Goal: Navigation & Orientation: Find specific page/section

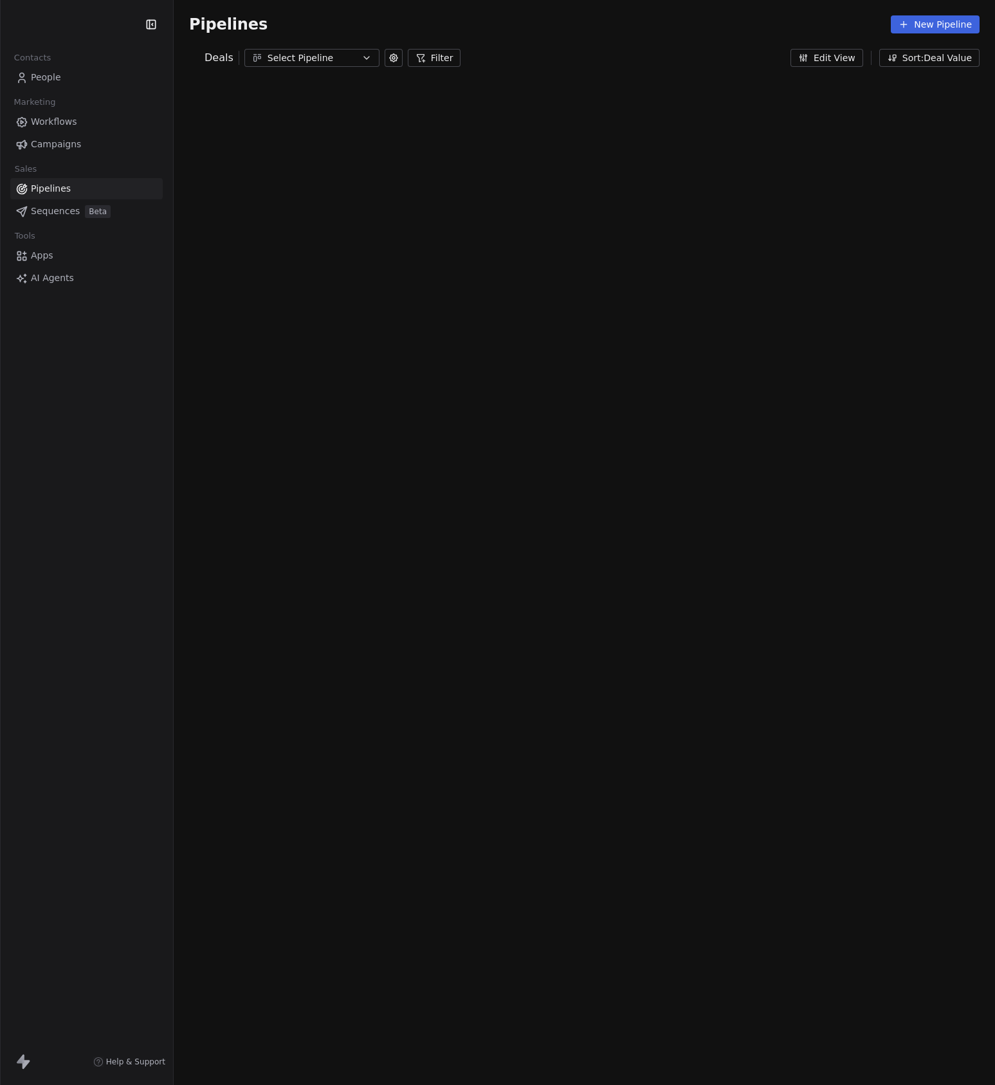
click at [303, 58] on div "Select Pipeline" at bounding box center [311, 58] width 89 height 14
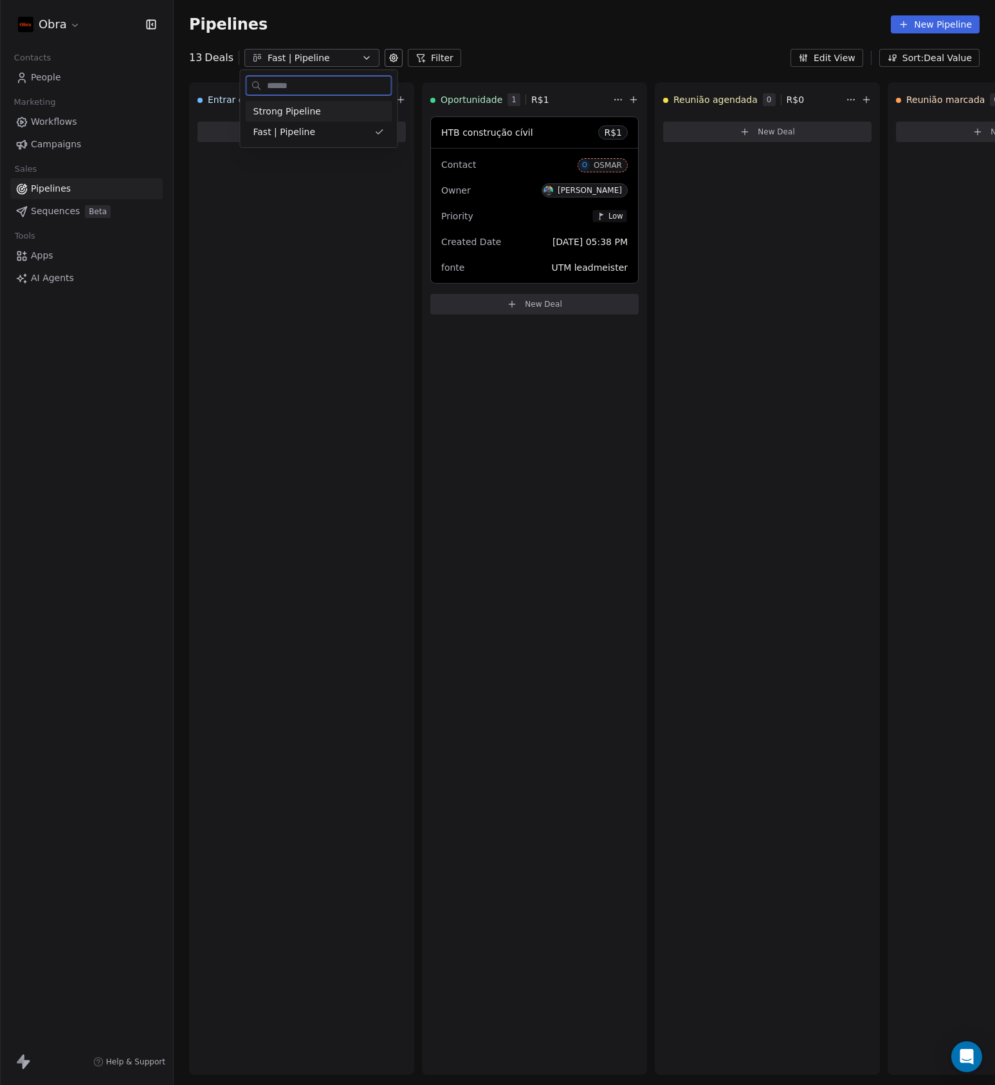
click at [311, 114] on span "Strong Pipeline" at bounding box center [287, 112] width 68 height 14
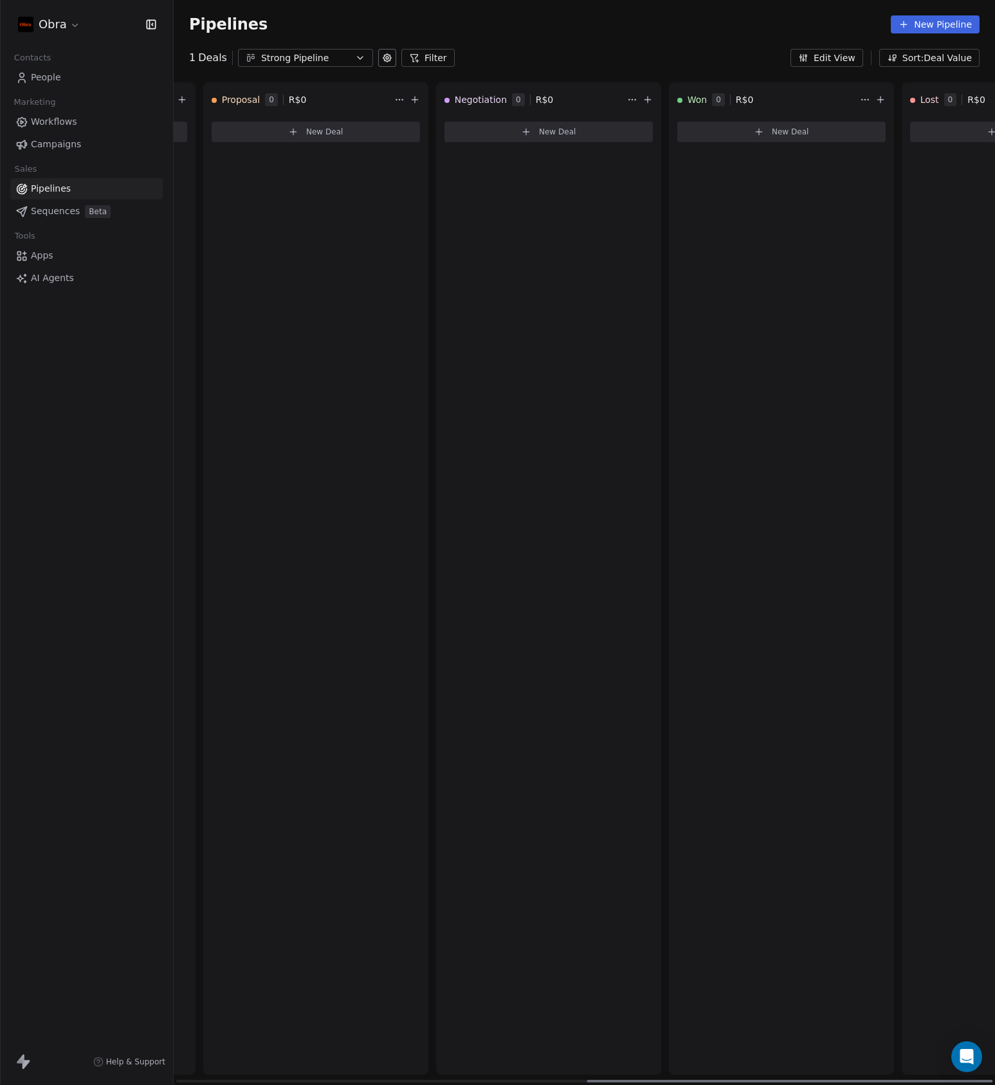
scroll to position [0, 831]
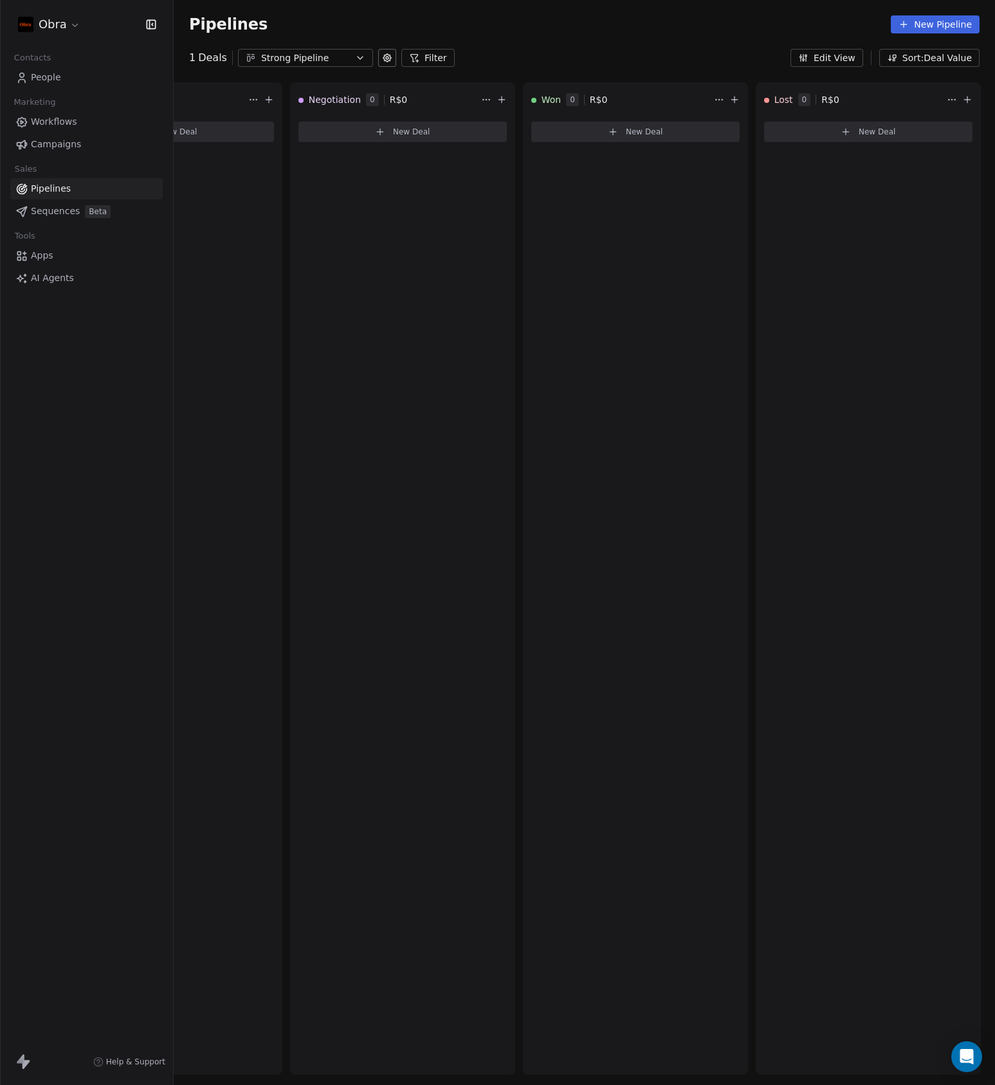
click at [338, 65] on button "Strong Pipeline" at bounding box center [305, 58] width 135 height 18
click at [305, 137] on div "Fast | Pipeline" at bounding box center [312, 132] width 131 height 14
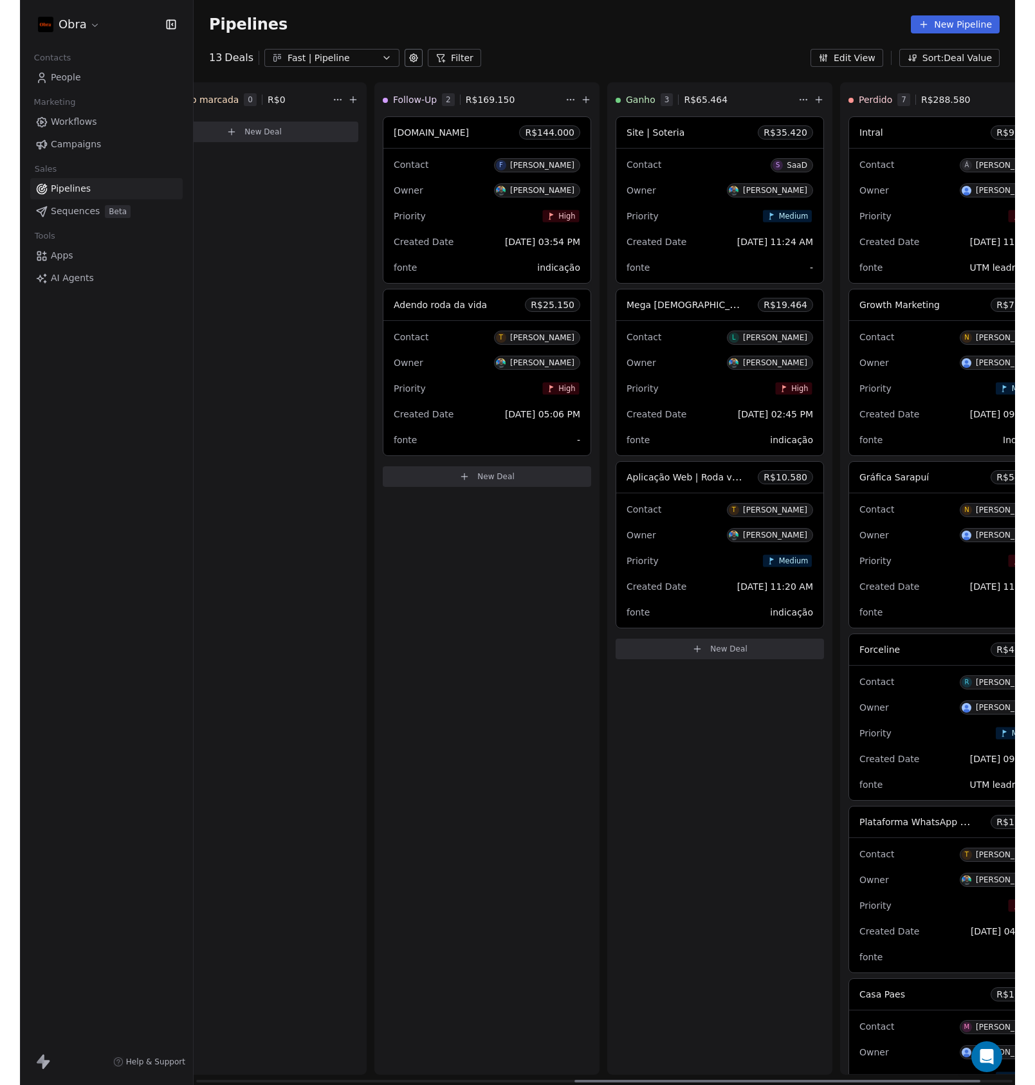
scroll to position [0, 831]
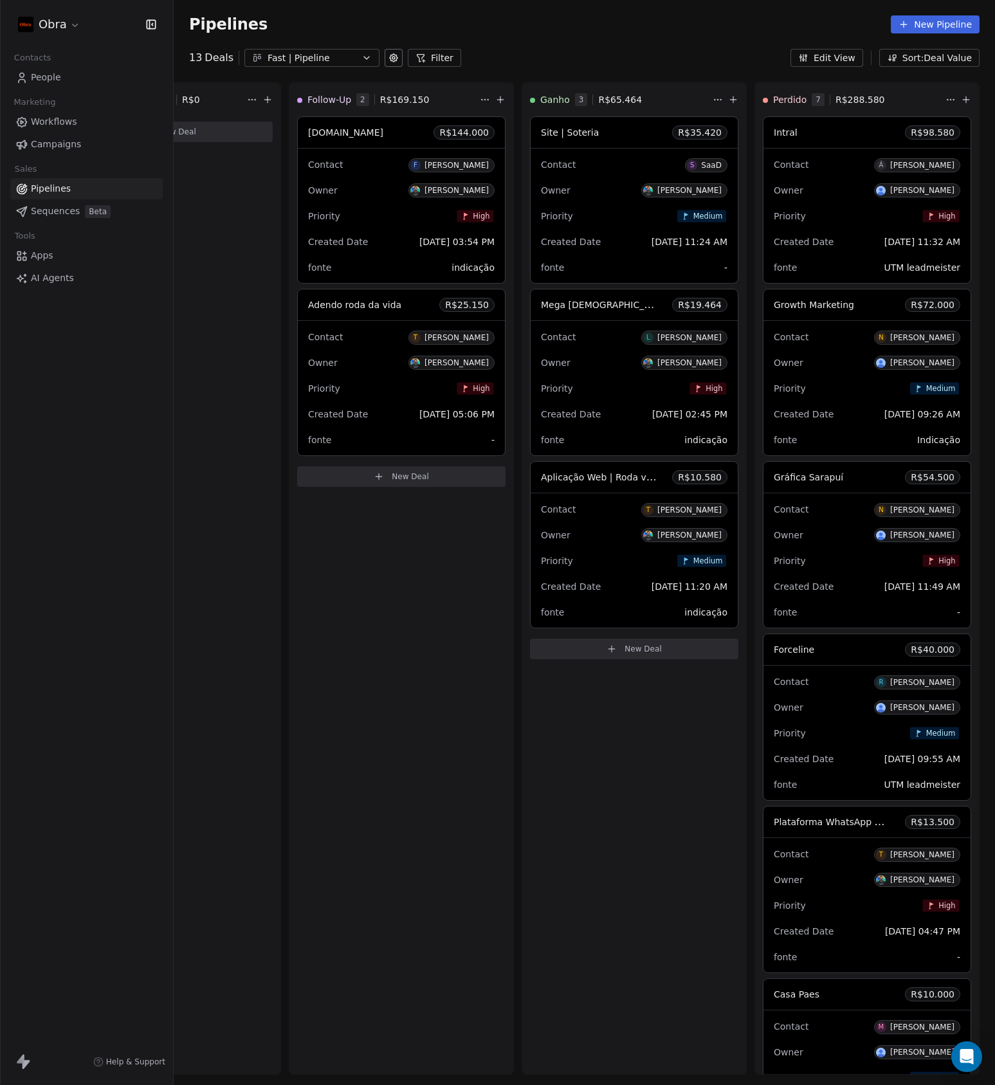
click at [284, 60] on div "Fast | Pipeline" at bounding box center [311, 58] width 89 height 14
click at [534, 26] on html "Obra Contacts People Marketing Workflows Campaigns Sales Pipelines Sequences Be…" at bounding box center [497, 542] width 995 height 1085
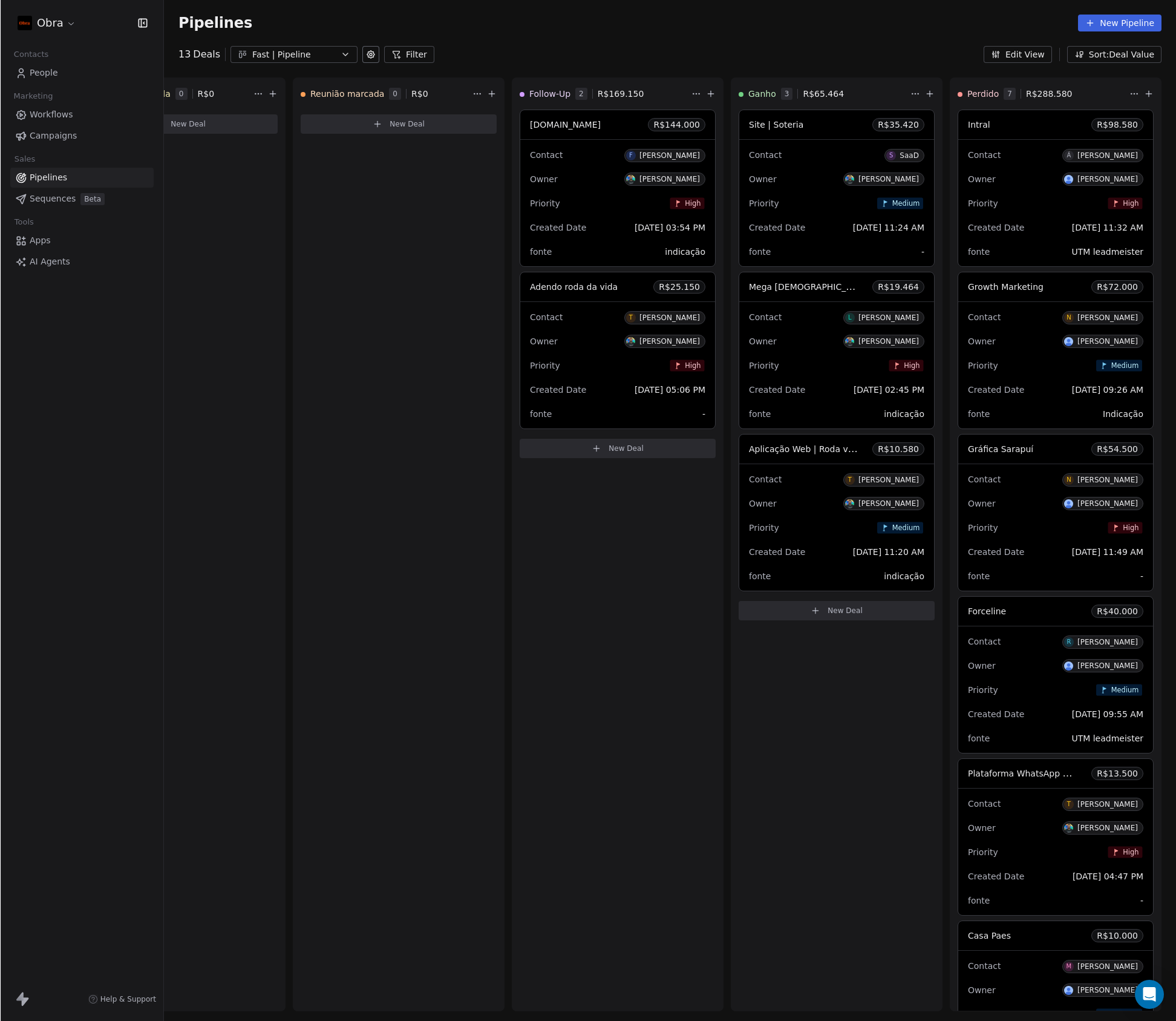
scroll to position [0, 542]
